Goal: Information Seeking & Learning: Learn about a topic

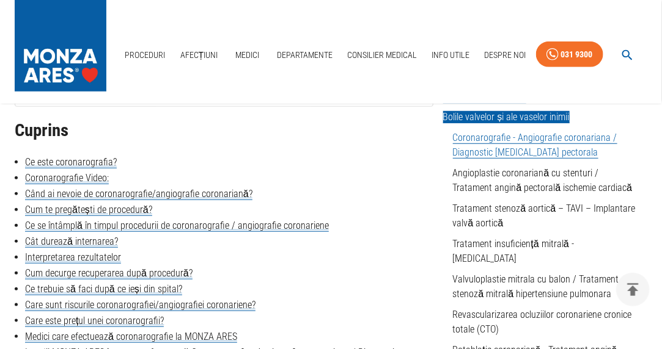
scroll to position [270, 0]
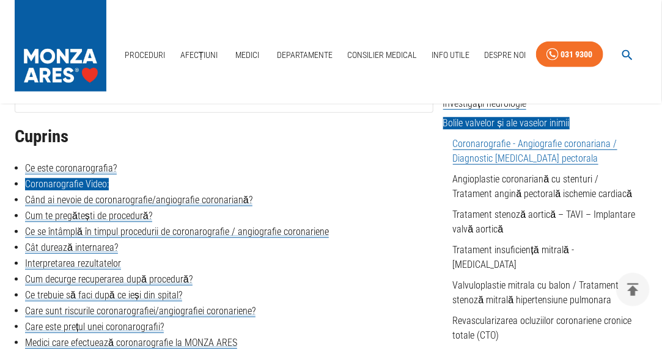
click at [75, 185] on link "Coronarografie Video:" at bounding box center [67, 184] width 84 height 12
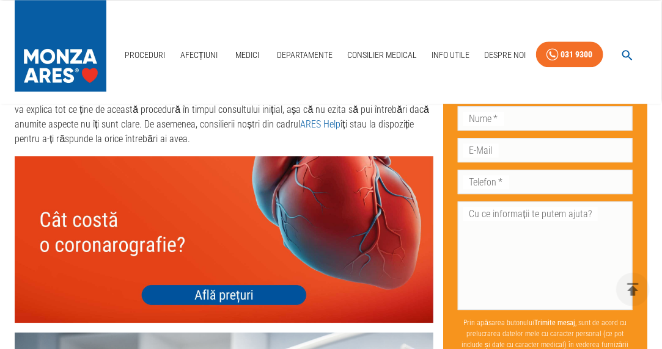
scroll to position [4175, 0]
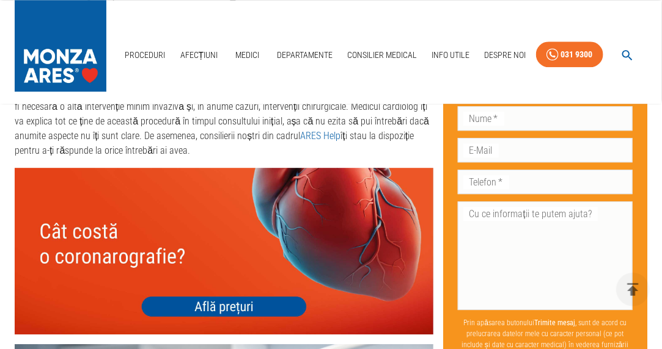
click at [259, 302] on img at bounding box center [224, 251] width 418 height 167
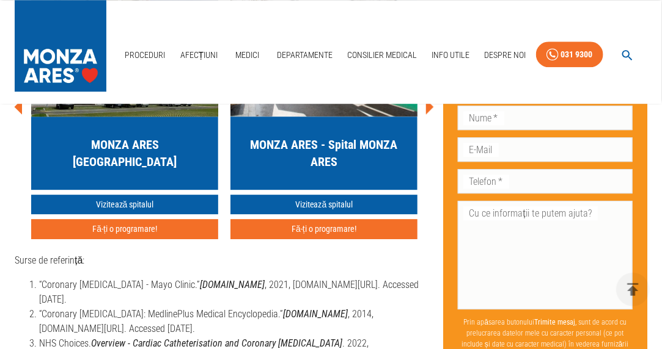
scroll to position [270, 0]
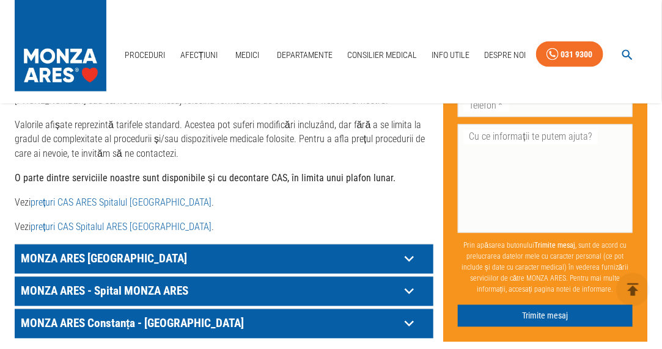
scroll to position [637, 0]
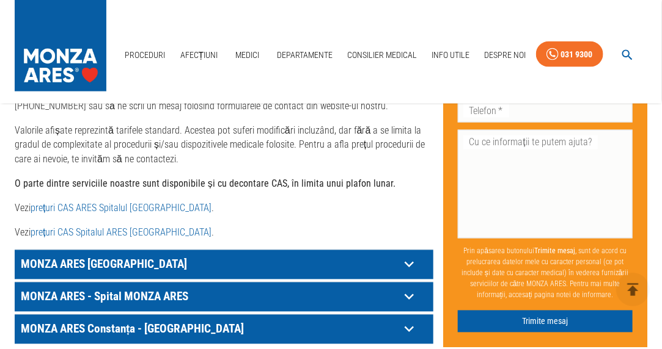
click at [408, 260] on icon at bounding box center [408, 264] width 19 height 19
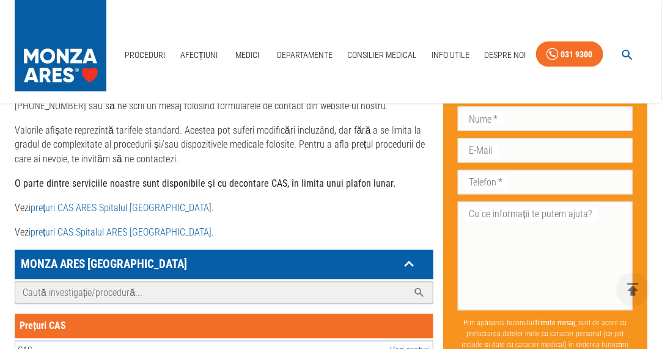
click at [416, 291] on icon at bounding box center [419, 293] width 12 height 12
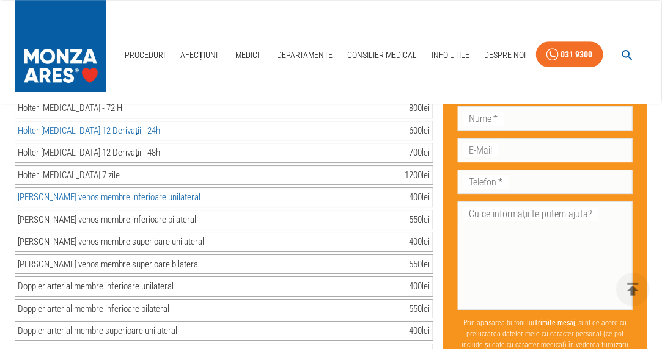
scroll to position [1194, 0]
